Goal: Task Accomplishment & Management: Use online tool/utility

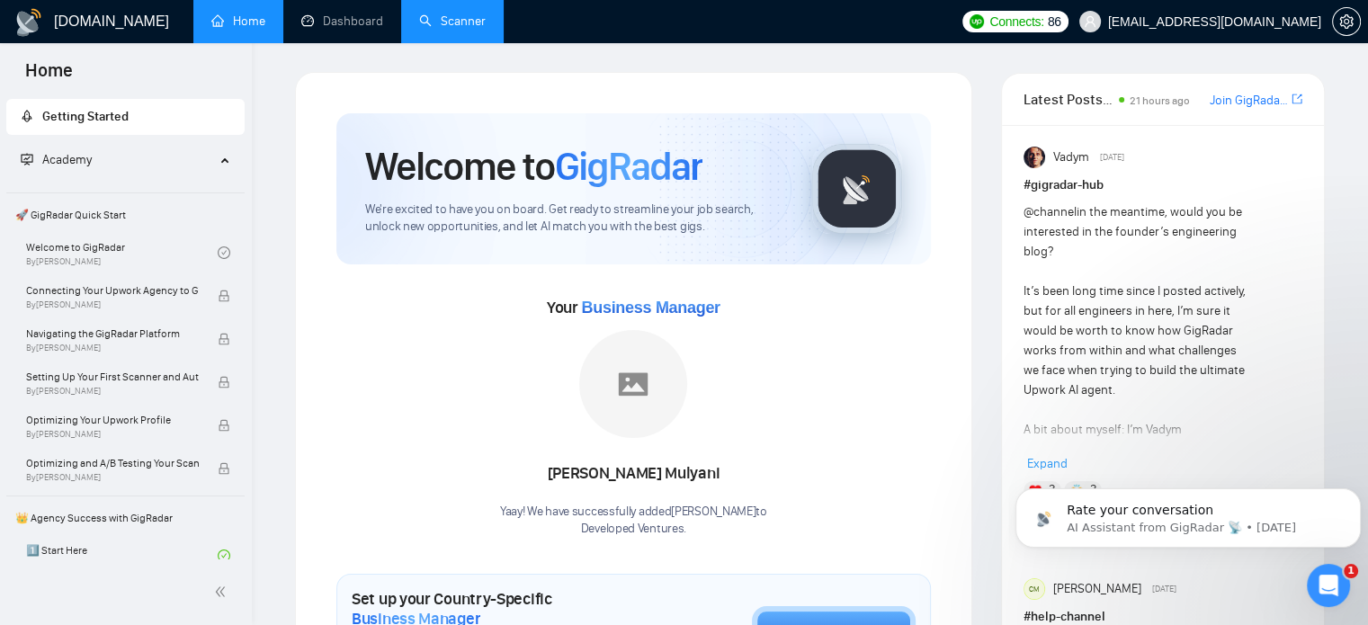
click at [437, 28] on link "Scanner" at bounding box center [452, 20] width 67 height 15
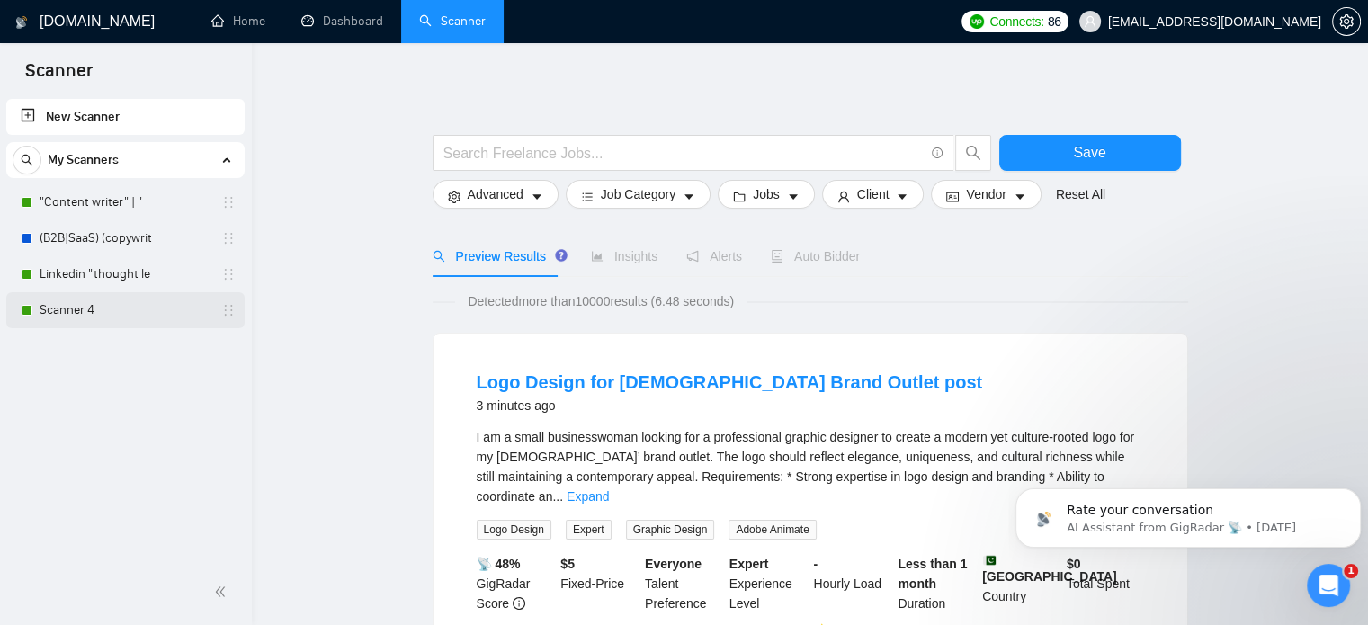
click at [83, 314] on link "Scanner 4" at bounding box center [125, 310] width 171 height 36
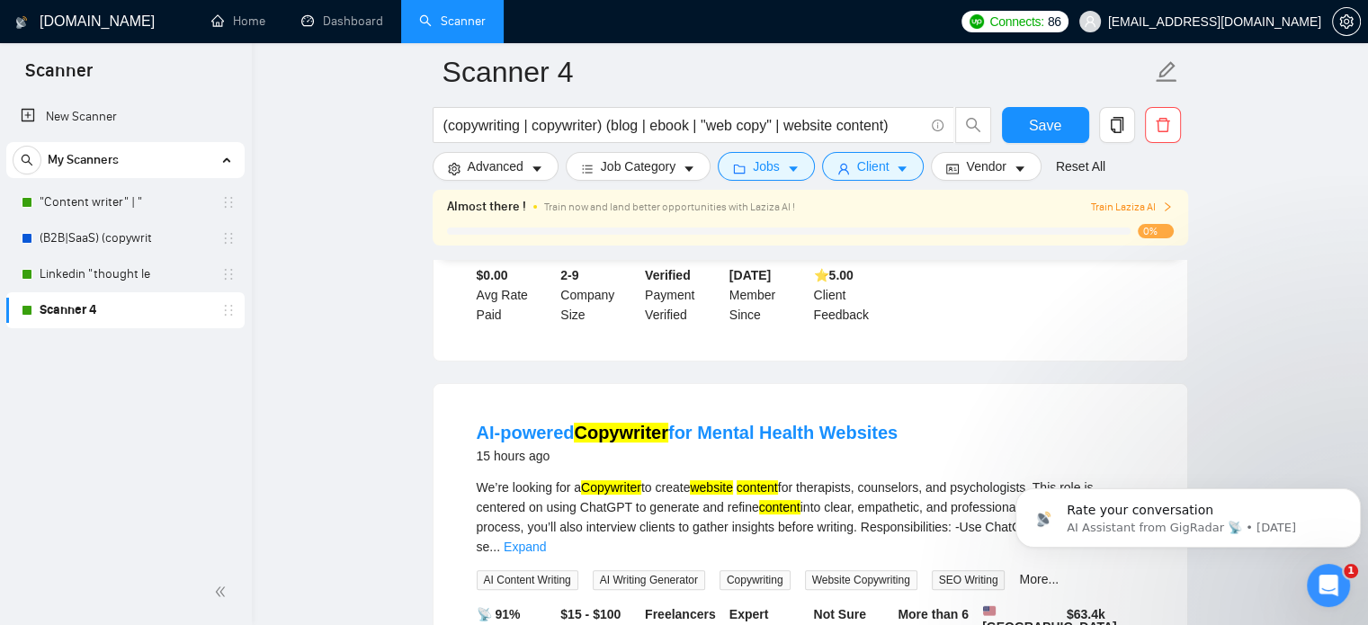
scroll to position [435, 0]
click at [105, 118] on link "New Scanner" at bounding box center [126, 117] width 210 height 36
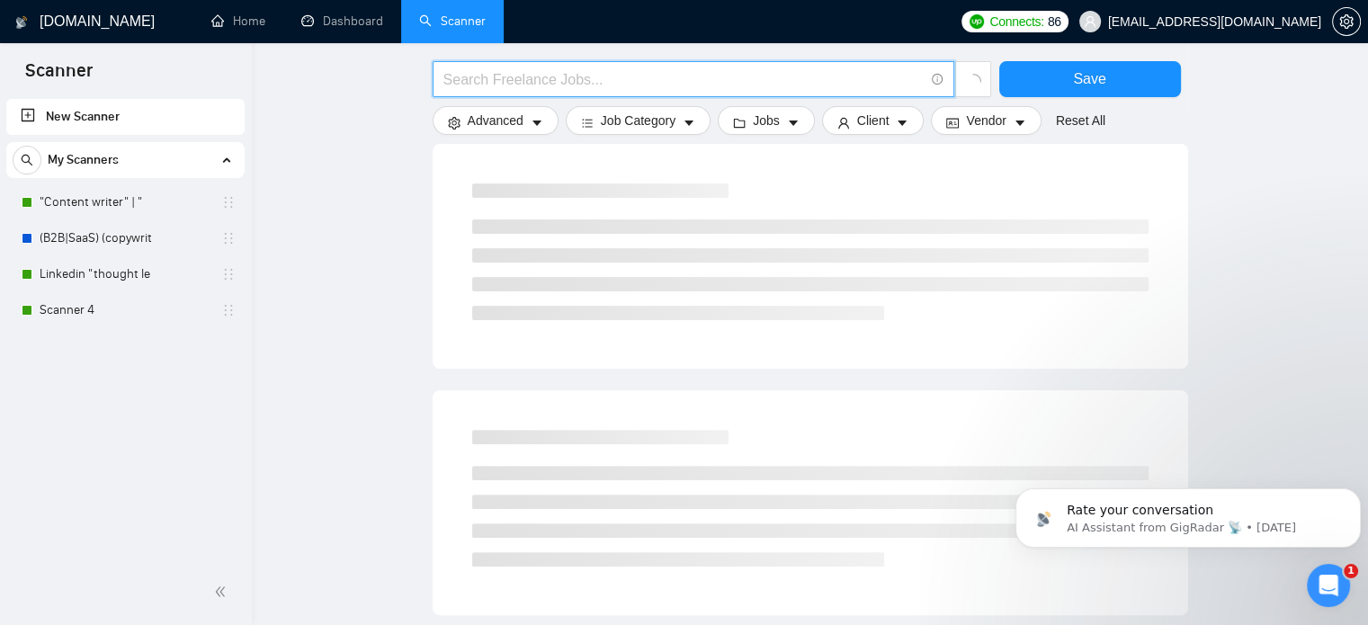
click at [576, 82] on input "text" at bounding box center [684, 79] width 480 height 22
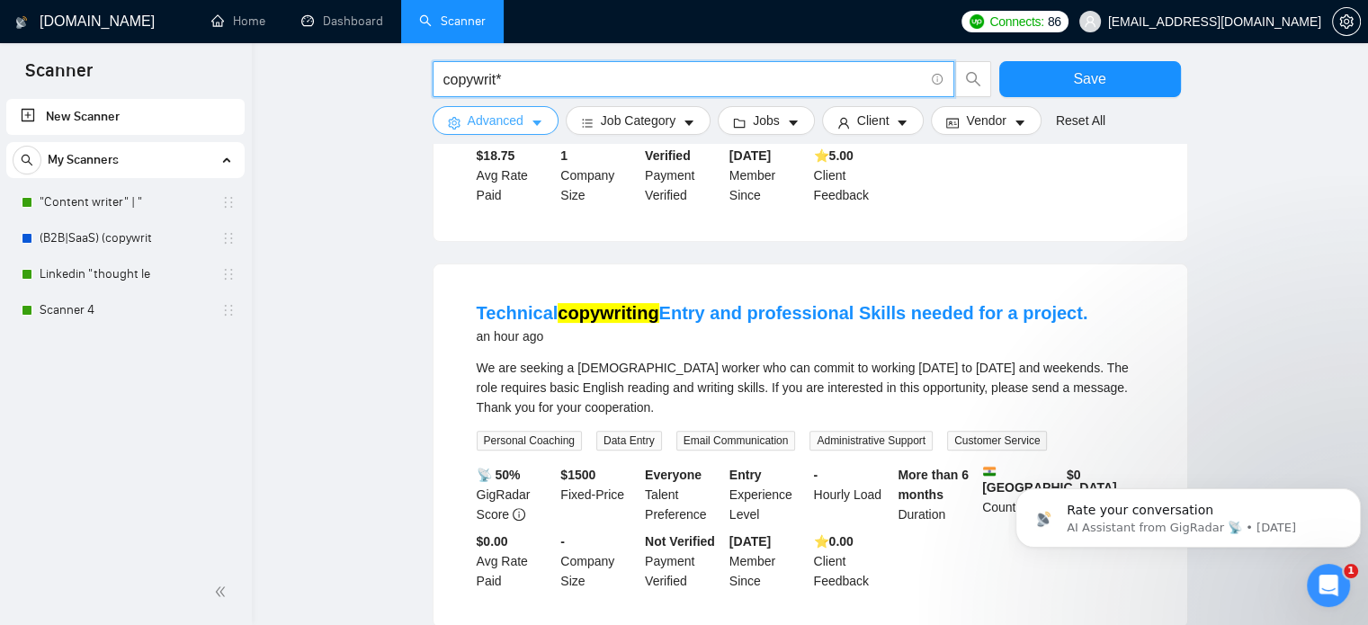
type input "copywrit*"
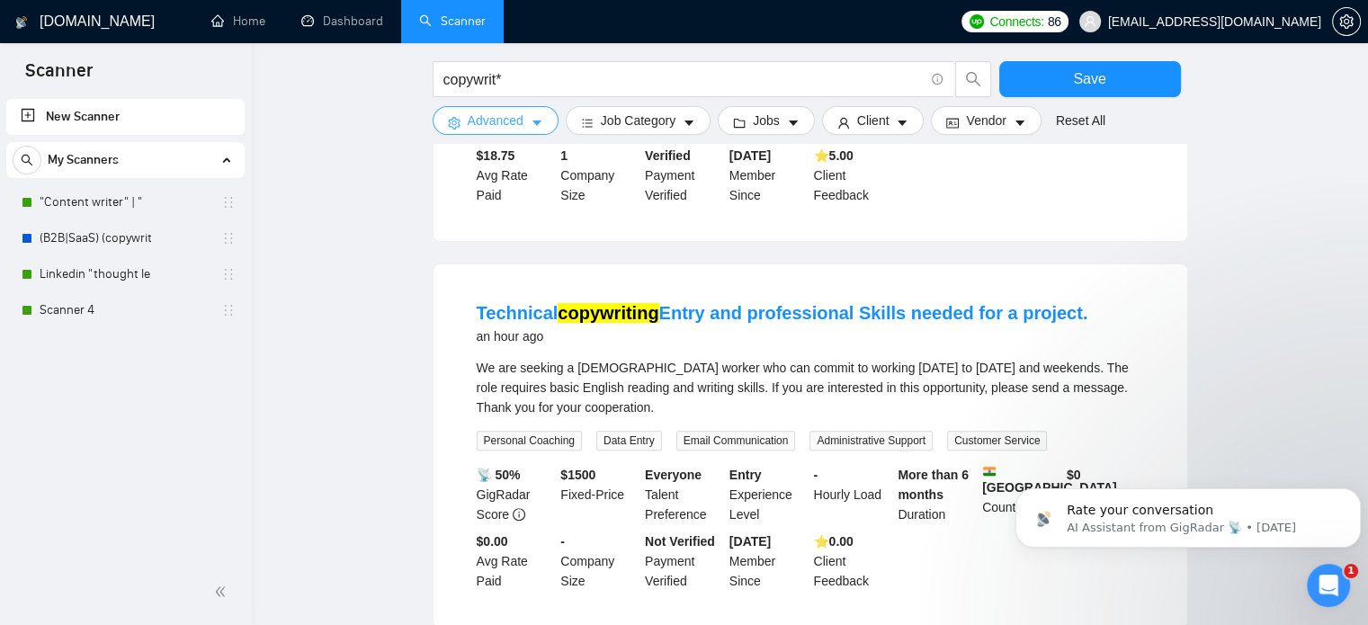
click at [533, 127] on icon "caret-down" at bounding box center [537, 123] width 13 height 13
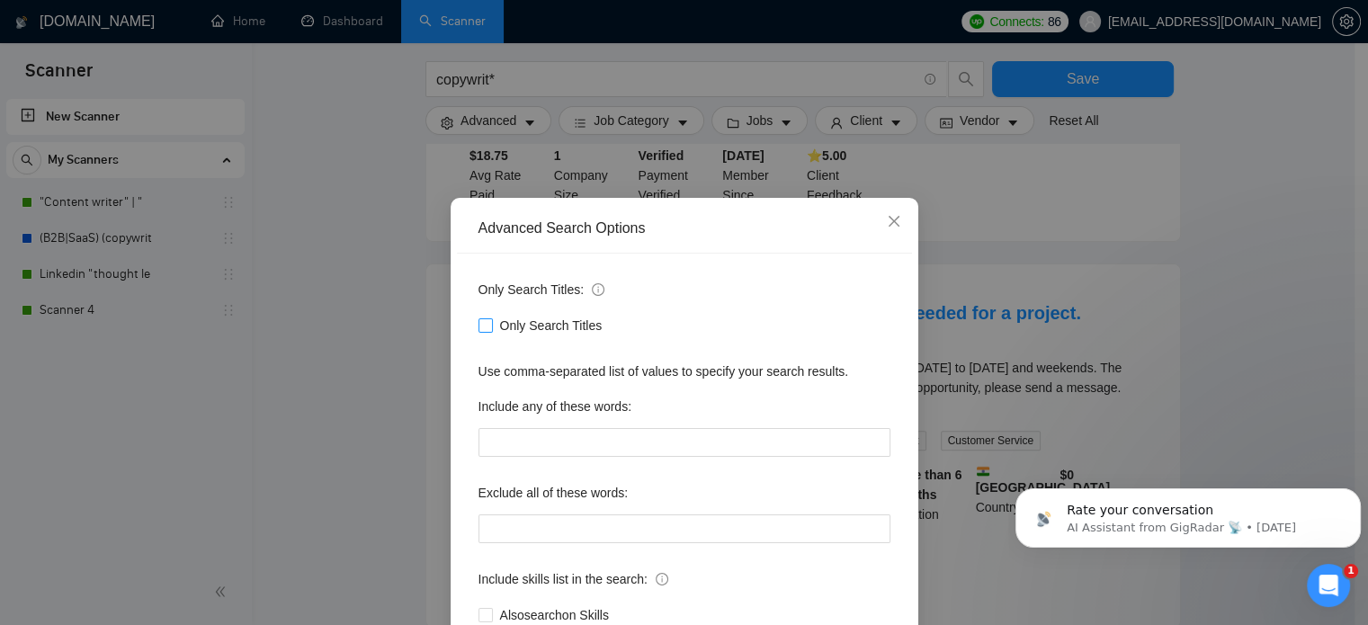
click at [513, 335] on span "Only Search Titles" at bounding box center [551, 326] width 117 height 20
click at [491, 331] on input "Only Search Titles" at bounding box center [485, 324] width 13 height 13
checkbox input "true"
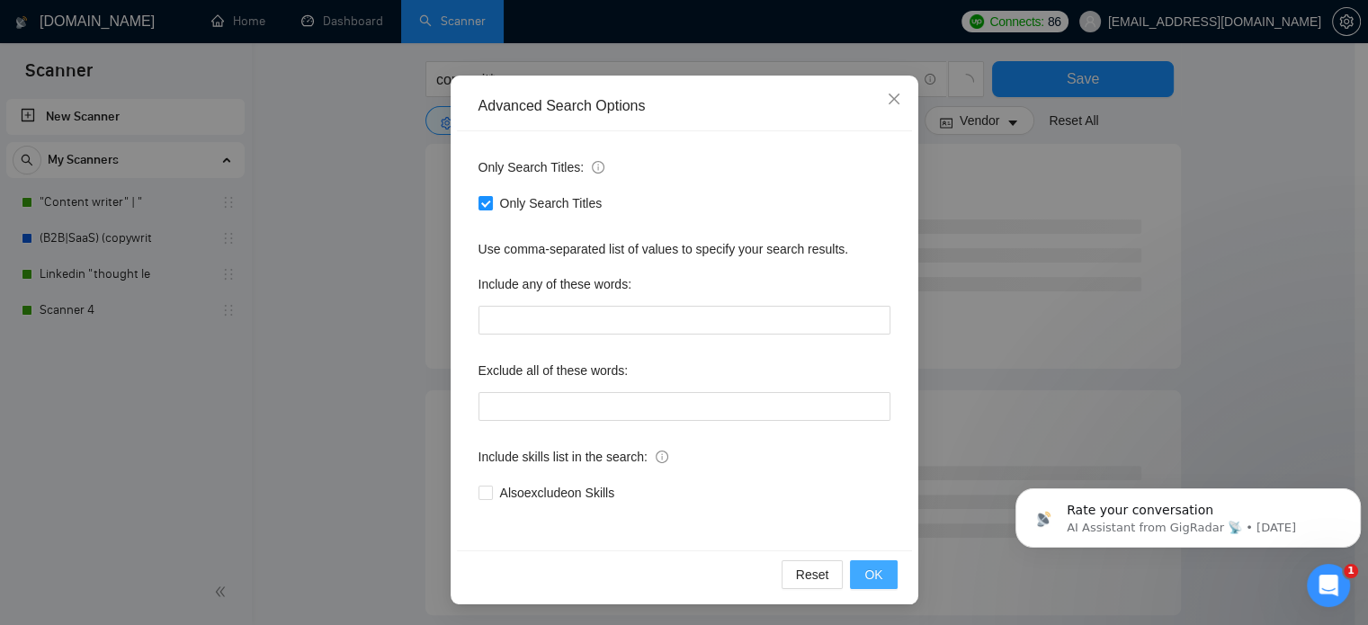
click at [877, 587] on button "OK" at bounding box center [873, 574] width 47 height 29
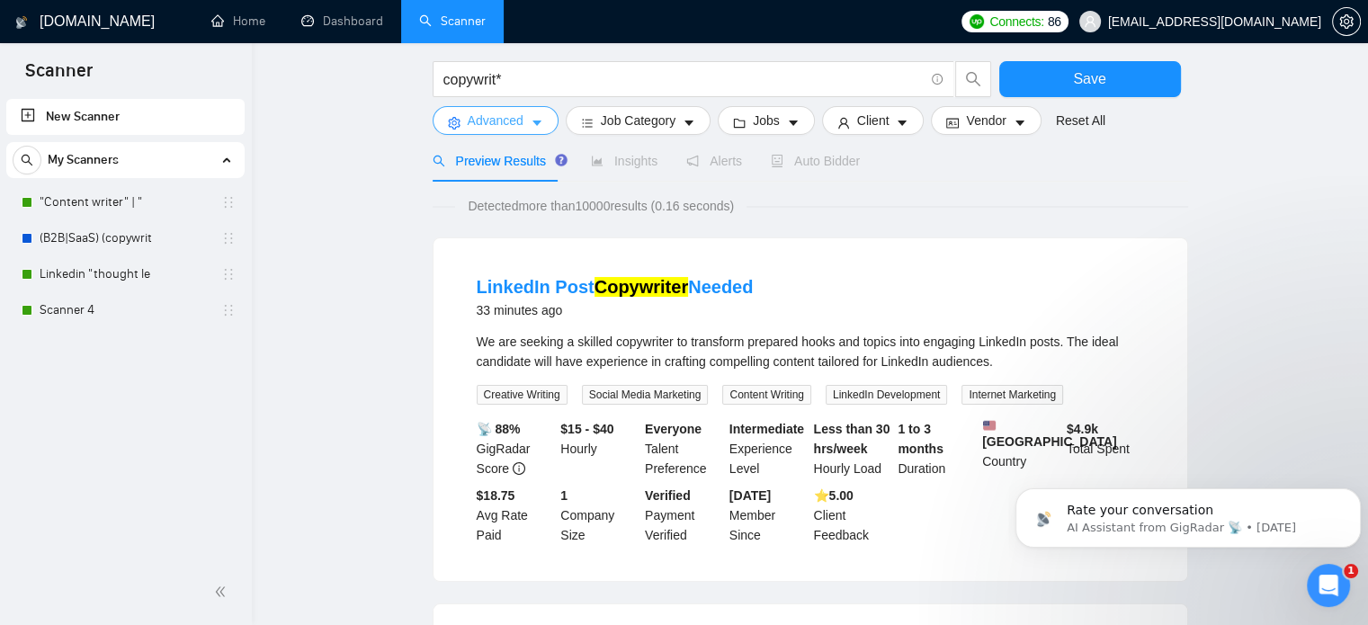
scroll to position [49, 0]
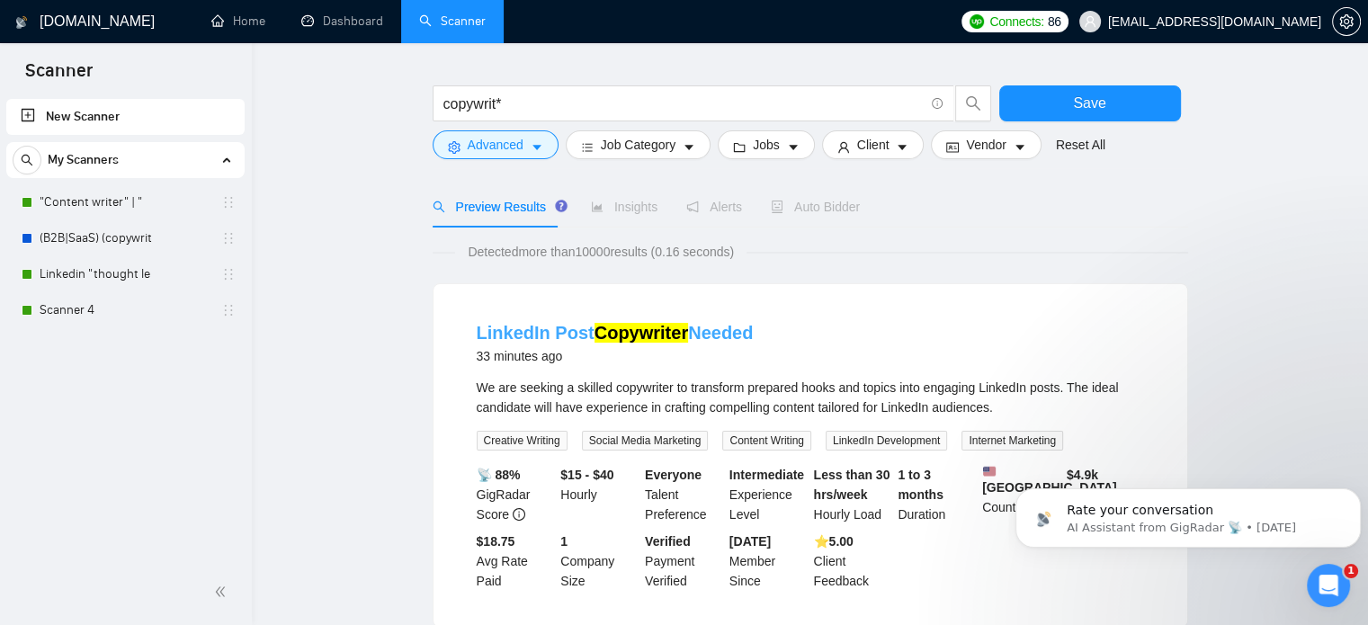
click at [554, 332] on link "LinkedIn Post Copywriter Needed" at bounding box center [615, 333] width 277 height 20
